Goal: Information Seeking & Learning: Learn about a topic

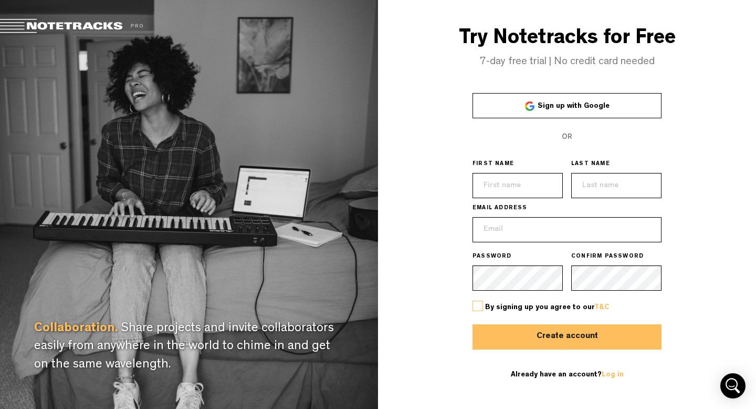
click at [625, 105] on link "Sign up with Google" at bounding box center [567, 105] width 189 height 25
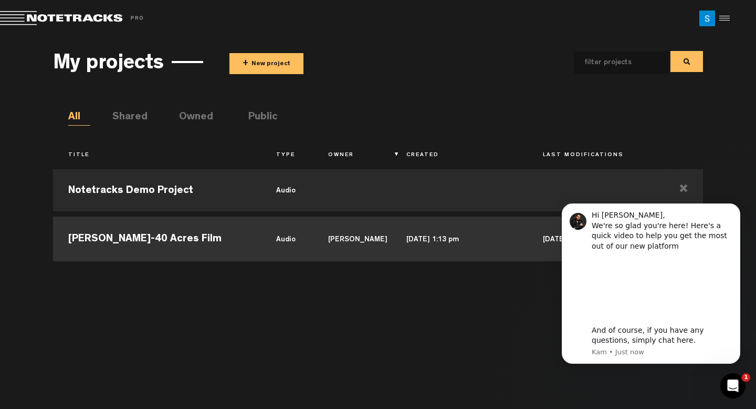
click at [501, 246] on td "[DATE] 1:13 pm" at bounding box center [459, 237] width 137 height 47
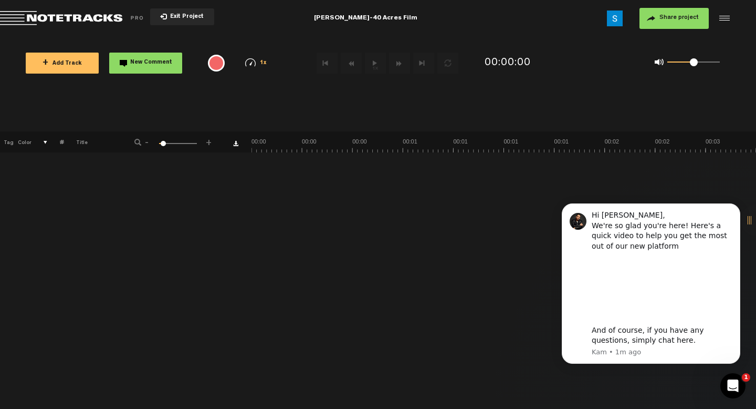
scroll to position [0, 63]
click at [735, 205] on icon "Dismiss notification" at bounding box center [738, 207] width 6 height 6
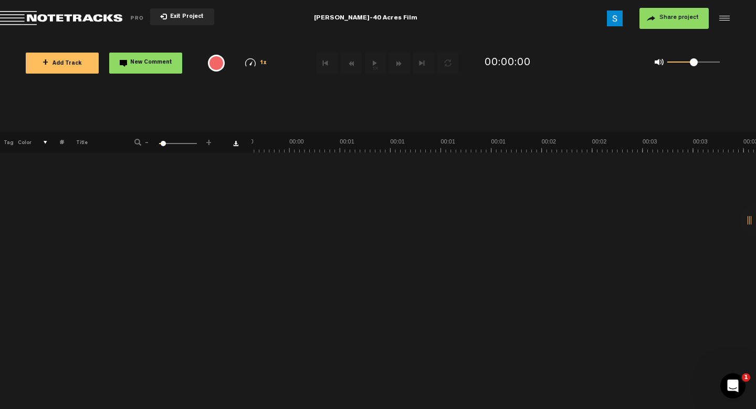
scroll to position [0, 0]
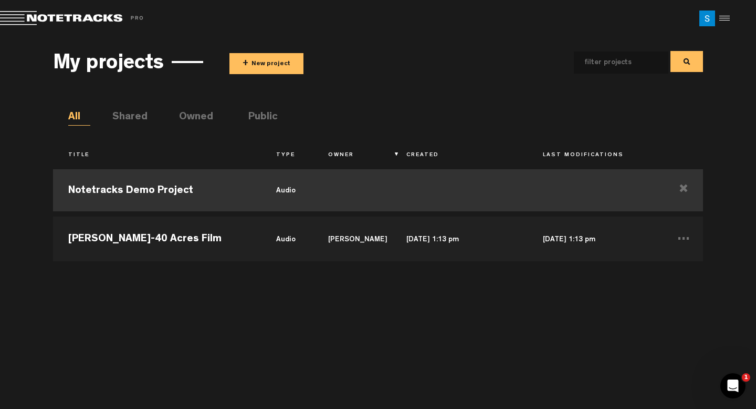
click at [186, 193] on td "Notetracks Demo Project" at bounding box center [157, 190] width 208 height 47
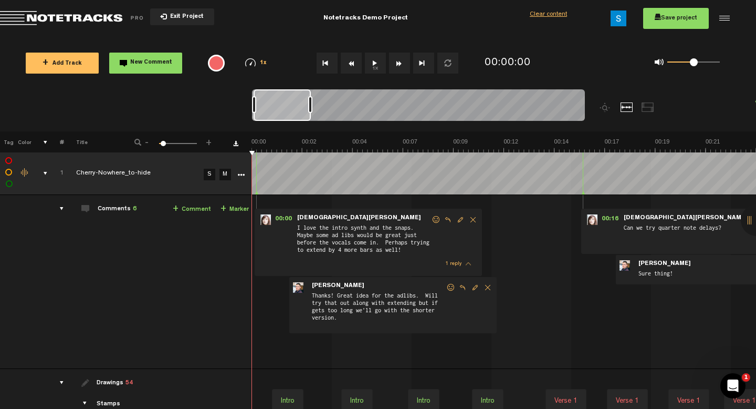
click at [372, 70] on button "1x" at bounding box center [375, 63] width 21 height 21
click at [371, 65] on button "1x" at bounding box center [375, 63] width 21 height 21
